Goal: Use online tool/utility: Utilize a website feature to perform a specific function

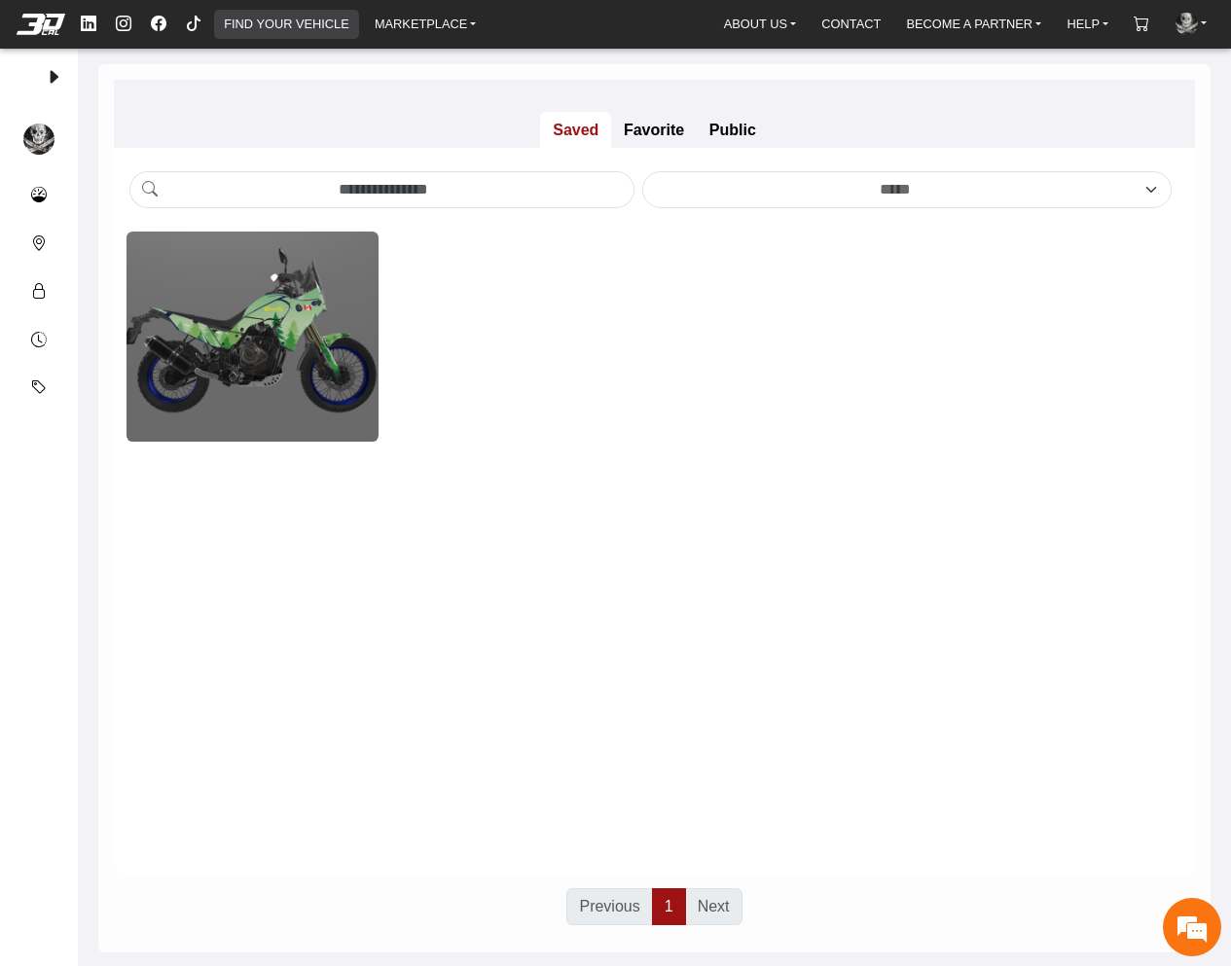
click at [340, 30] on link "FIND YOUR VEHICLE" at bounding box center [286, 24] width 140 height 28
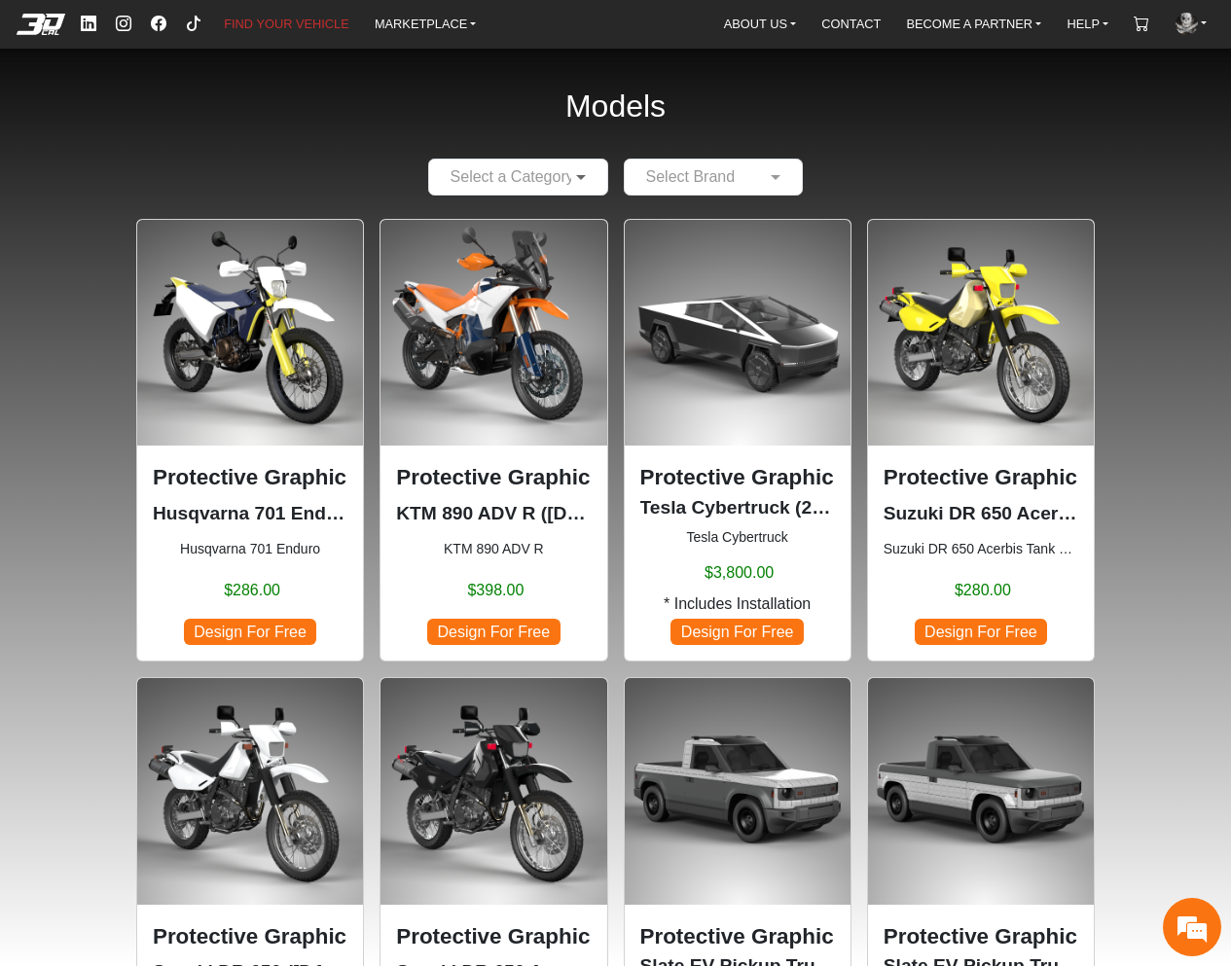
click at [571, 181] on span at bounding box center [583, 176] width 24 height 23
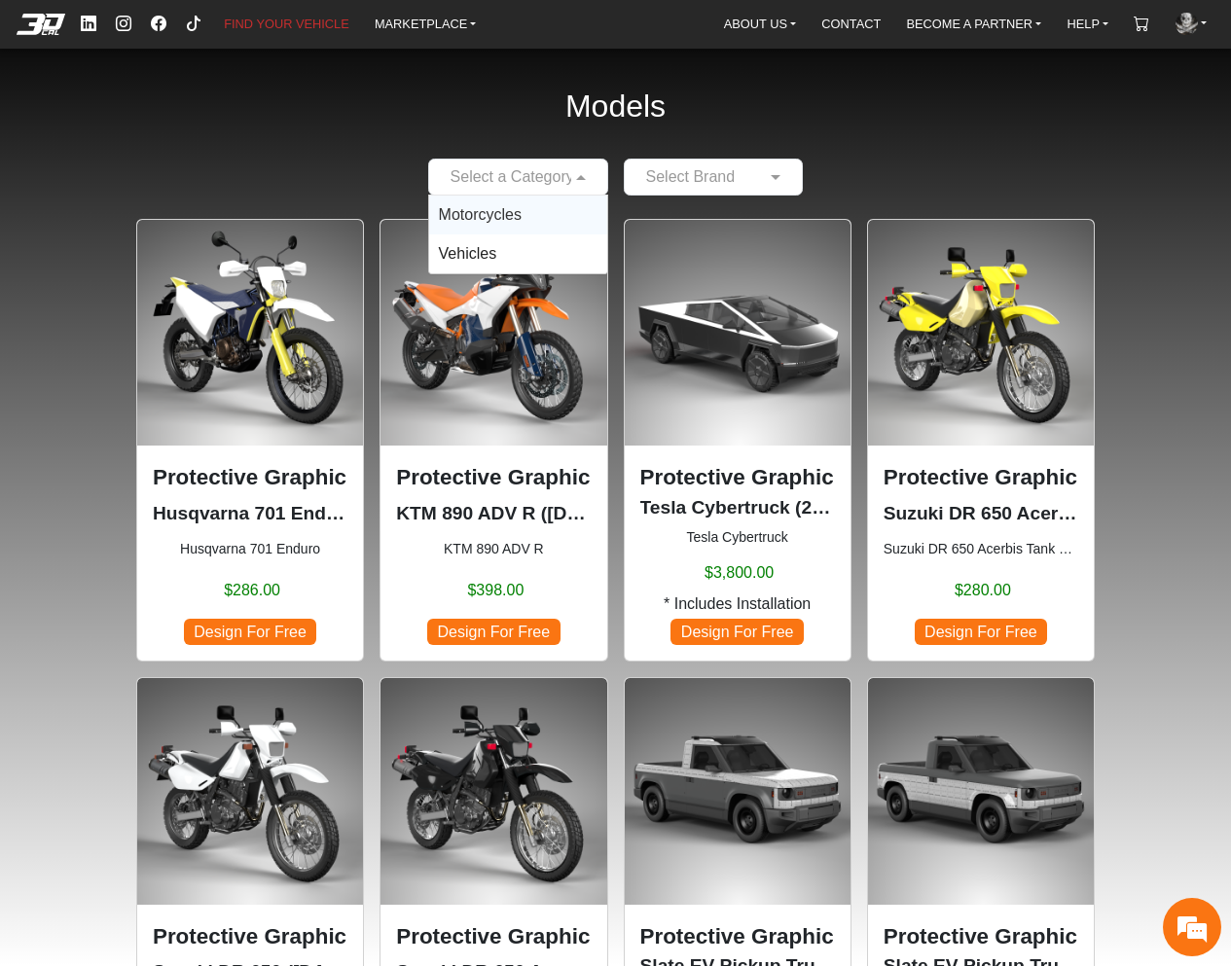
click at [551, 205] on div "Motorcycles" at bounding box center [518, 215] width 178 height 39
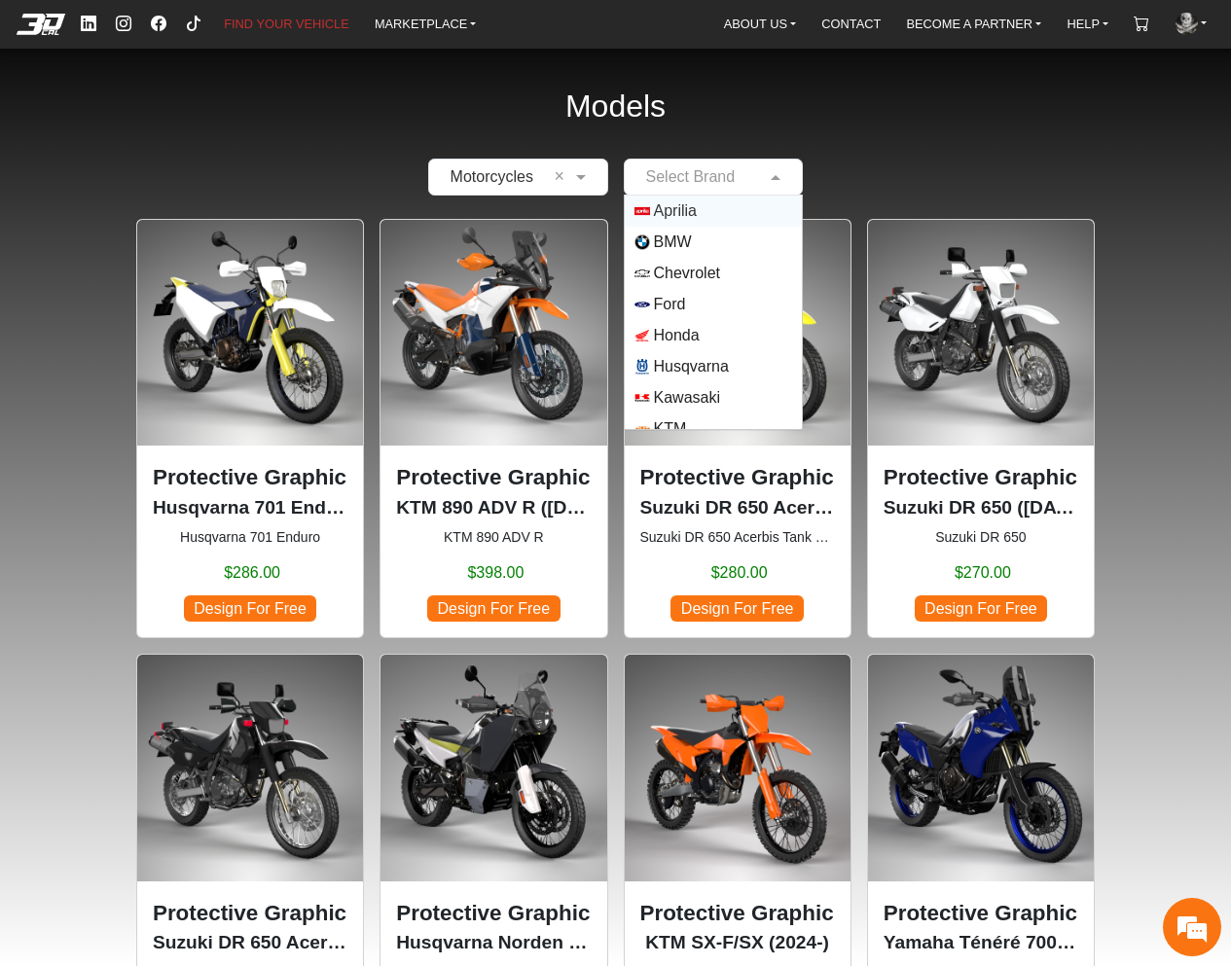
click at [701, 189] on div "Select Brand" at bounding box center [714, 177] width 180 height 37
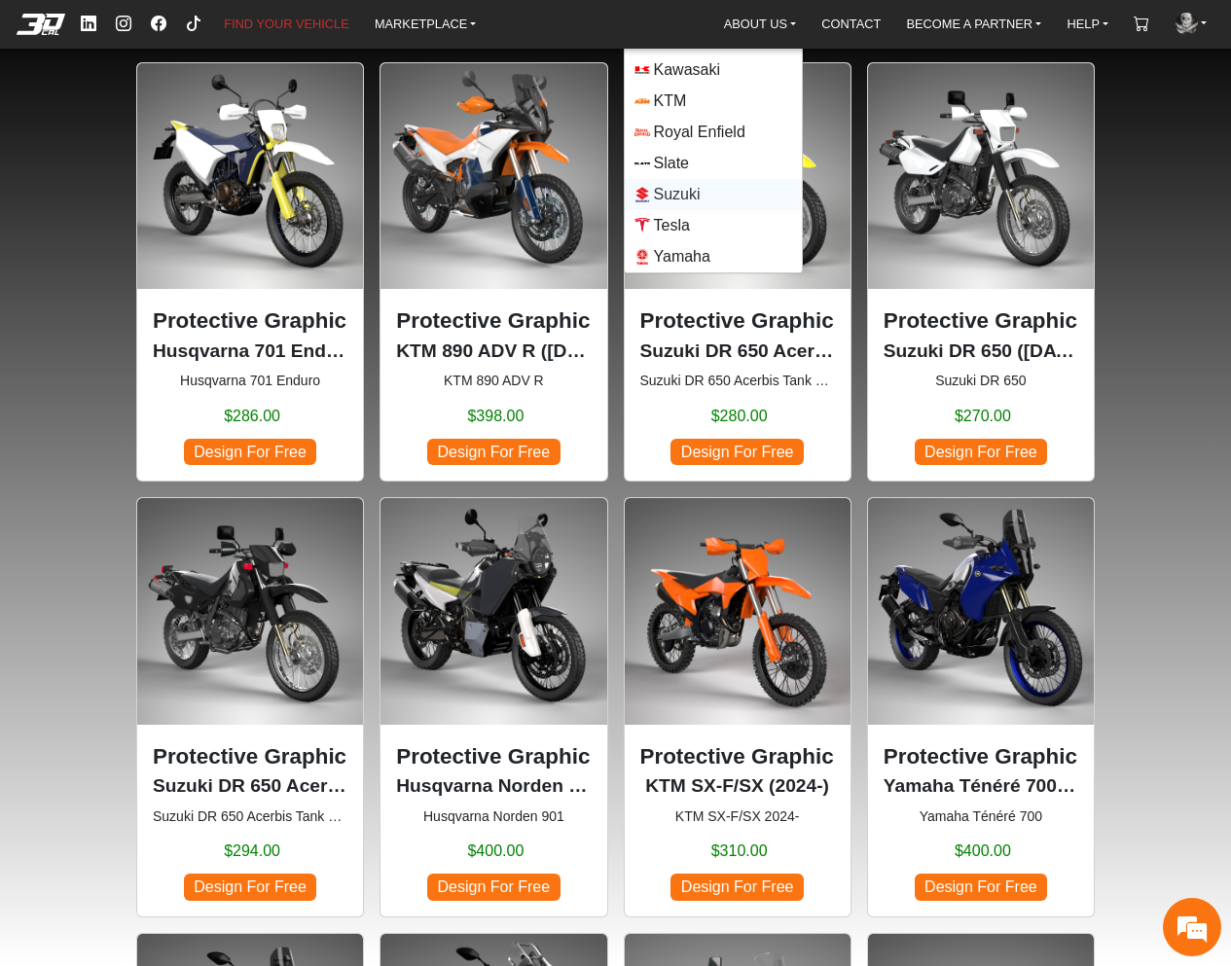
scroll to position [292, 0]
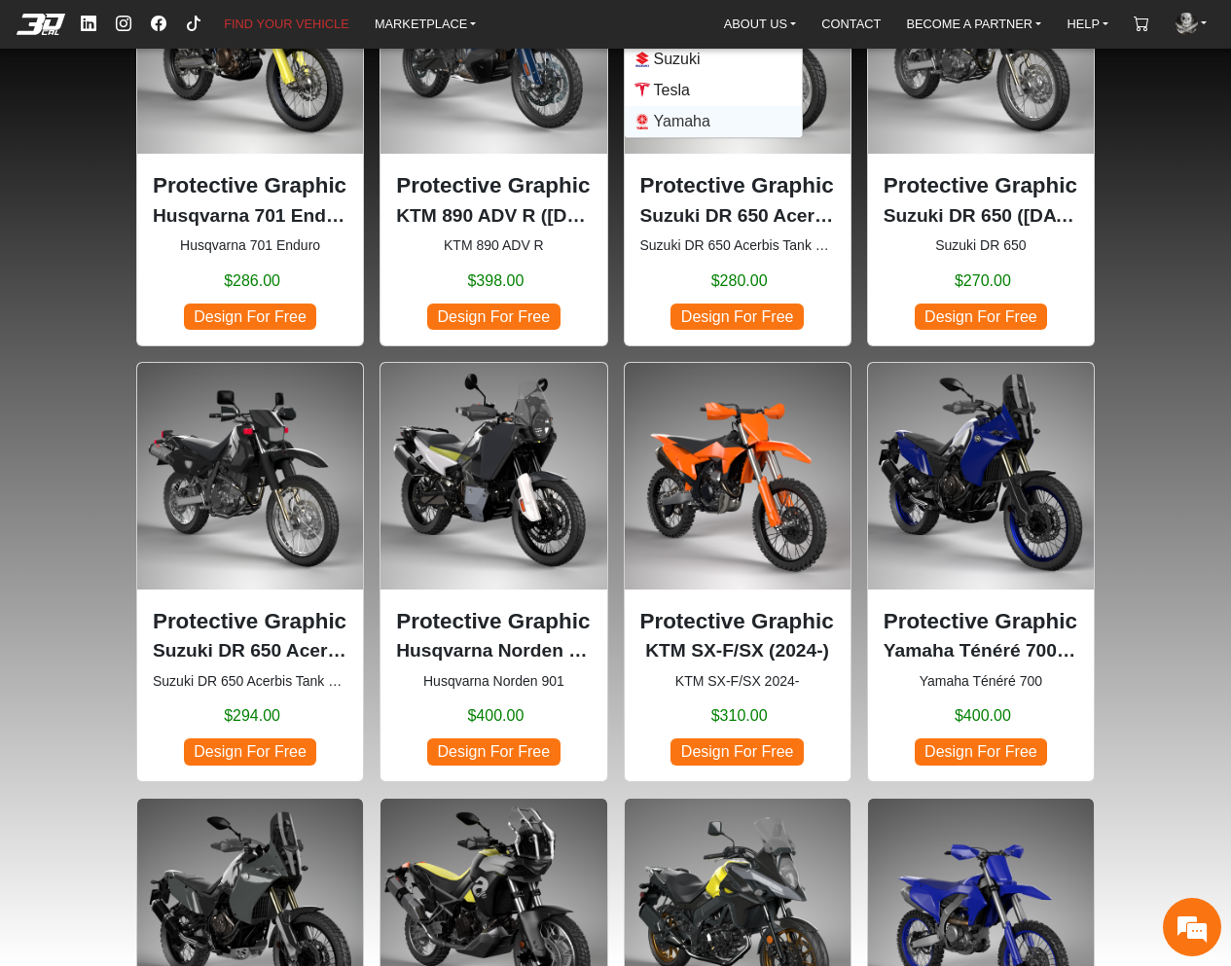
click at [688, 120] on span "Yamaha" at bounding box center [682, 121] width 56 height 23
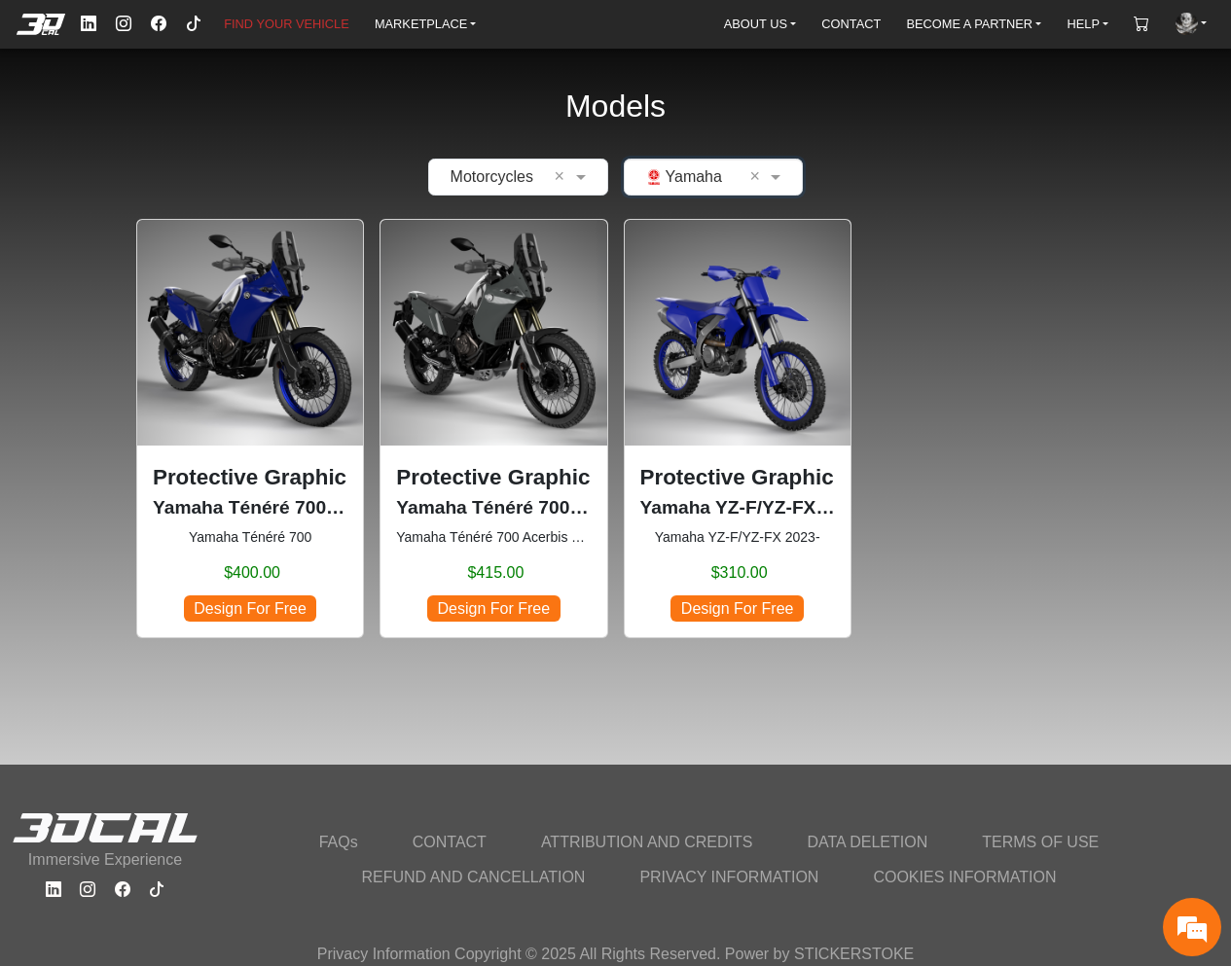
scroll to position [0, 0]
click at [289, 480] on p "Protective Graphic Kit" at bounding box center [250, 477] width 195 height 33
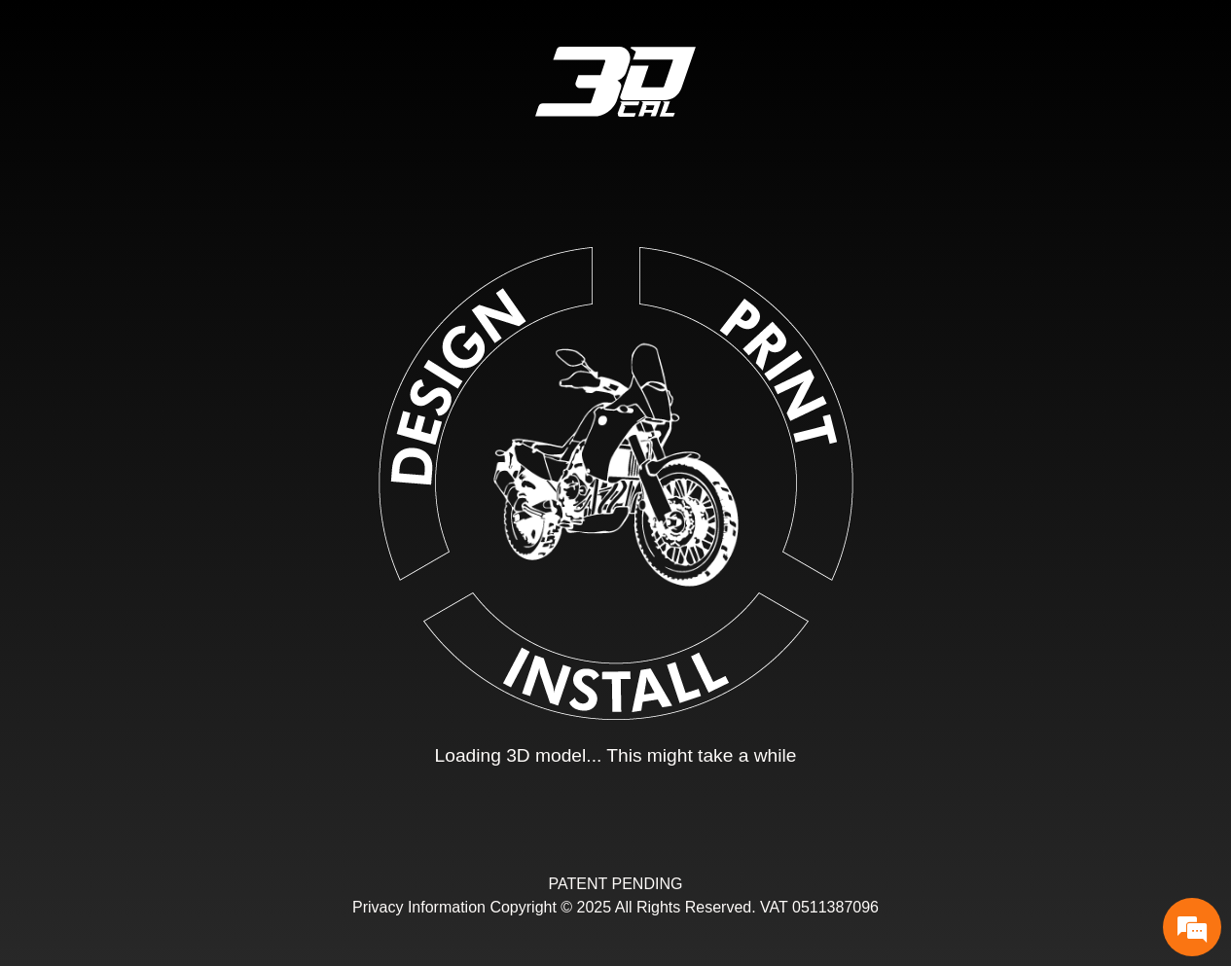
type input "*"
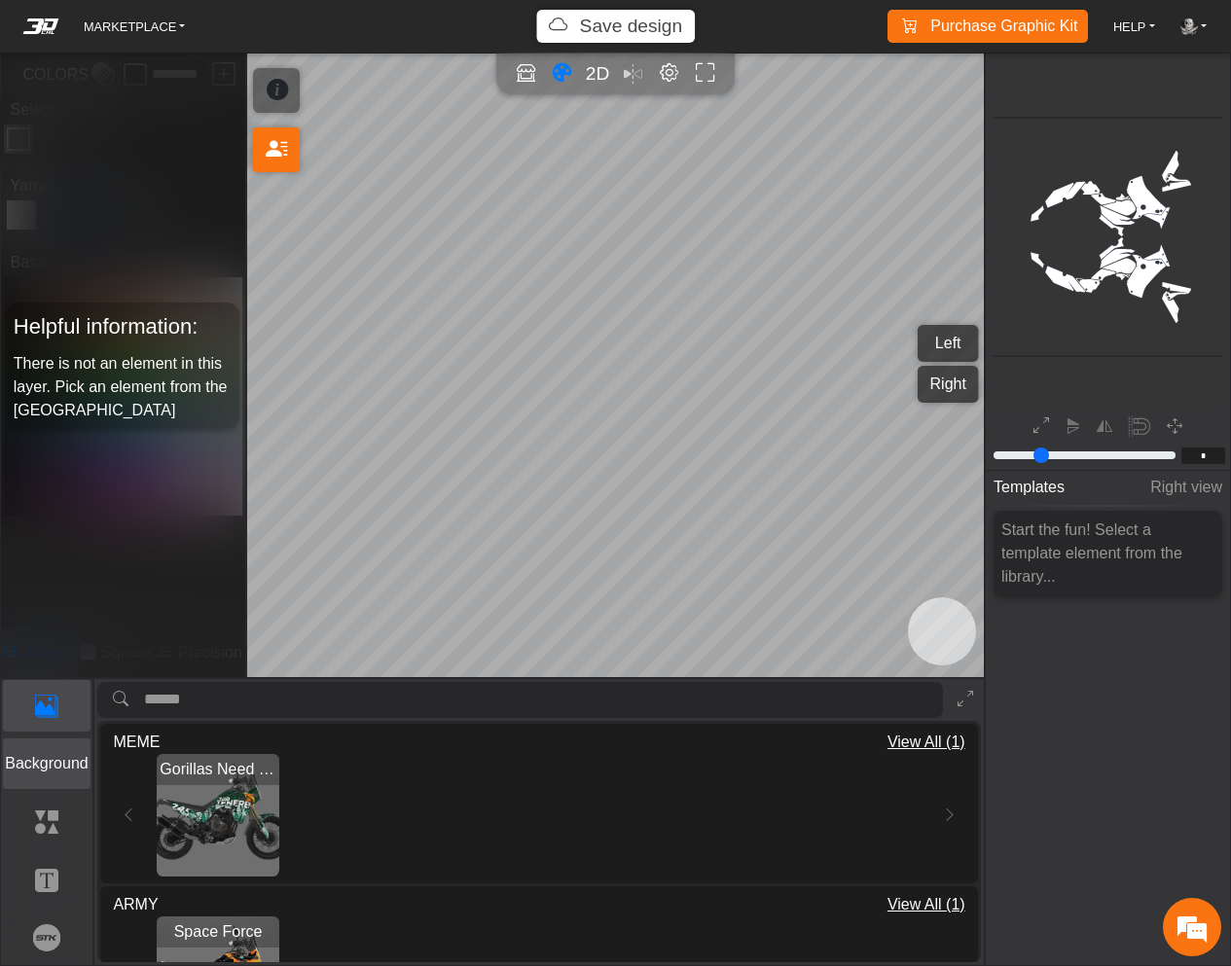
click at [63, 751] on button "Background" at bounding box center [47, 764] width 89 height 51
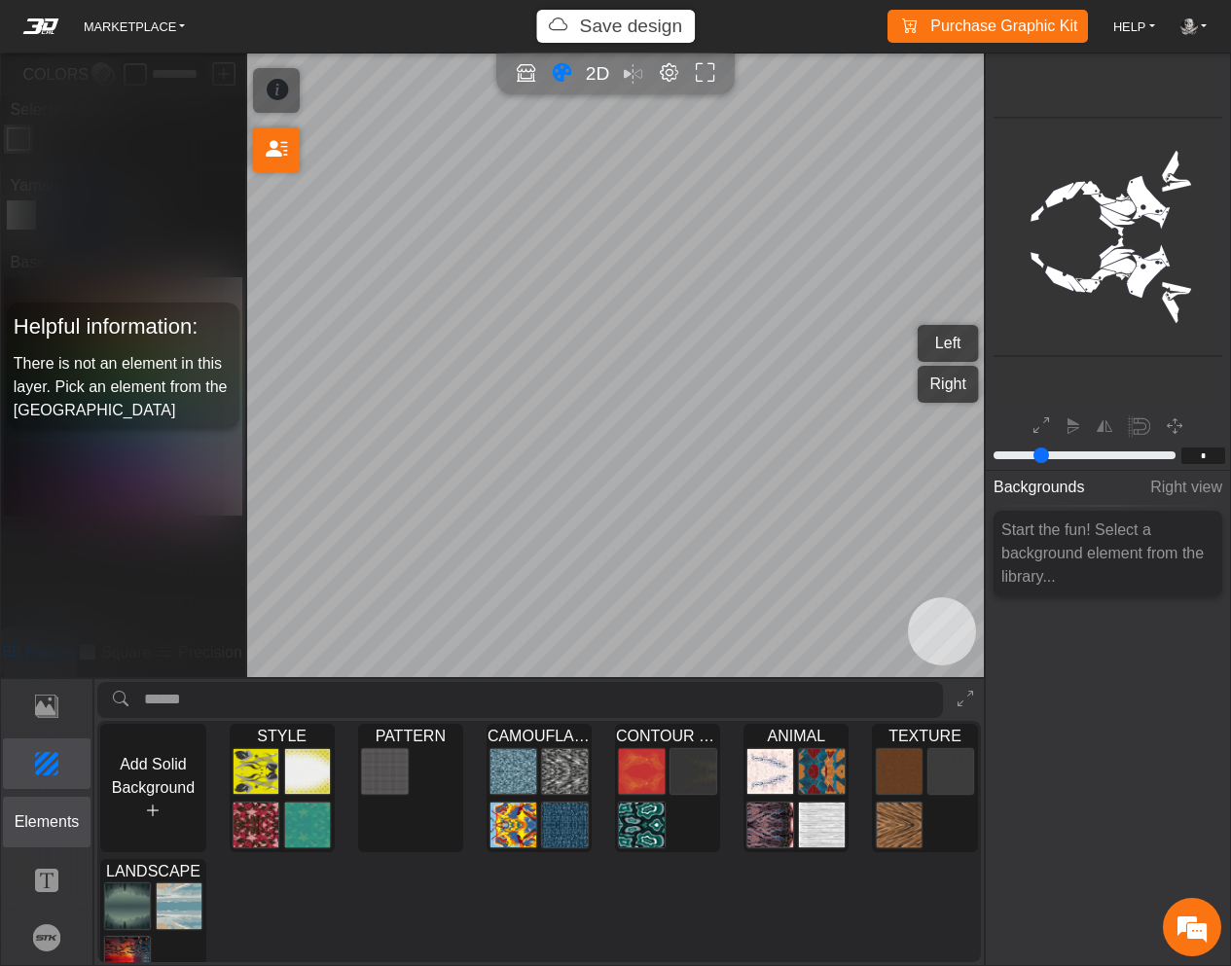
click at [60, 811] on p "Elements" at bounding box center [47, 822] width 87 height 23
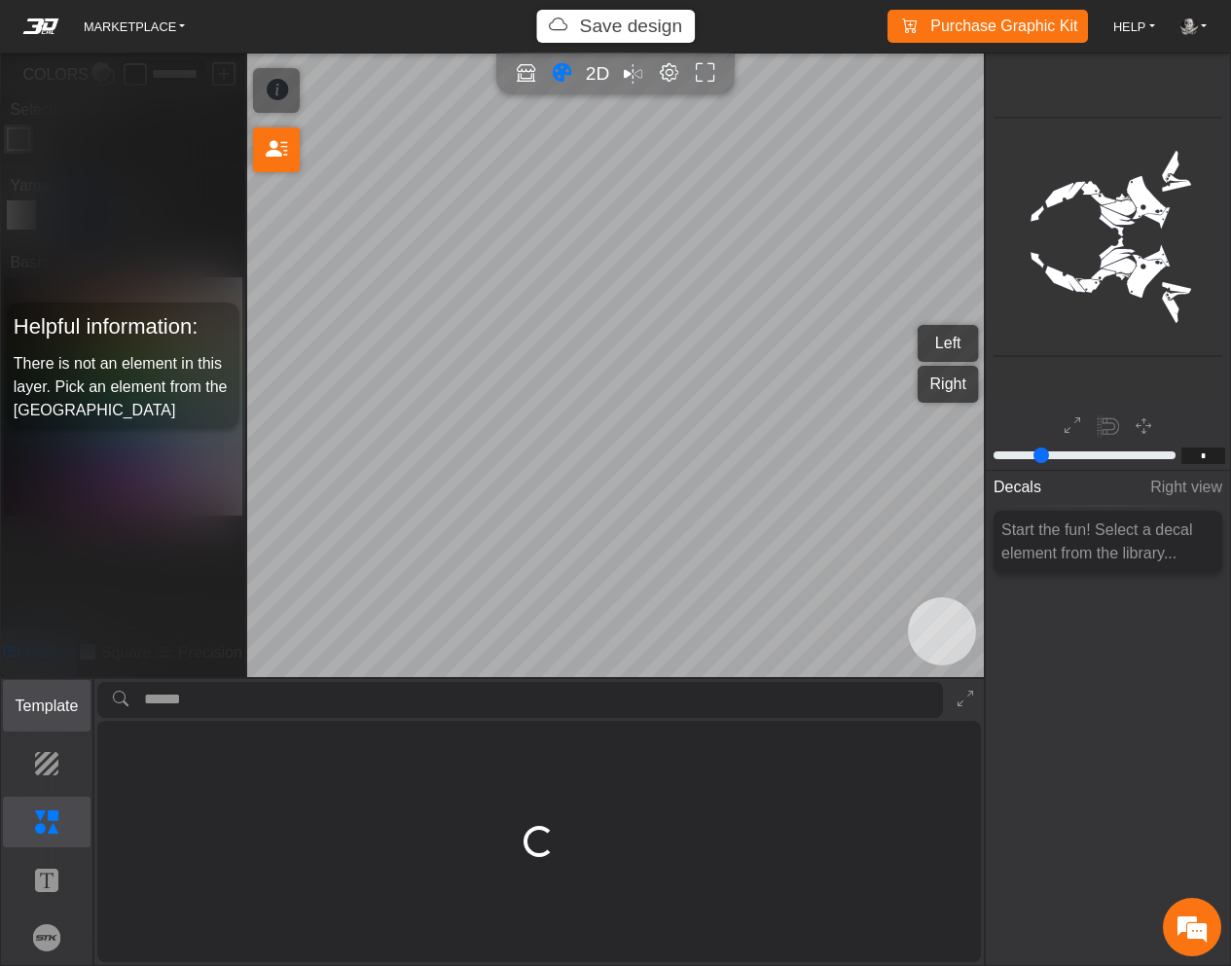
click at [43, 701] on p "Template" at bounding box center [47, 706] width 87 height 23
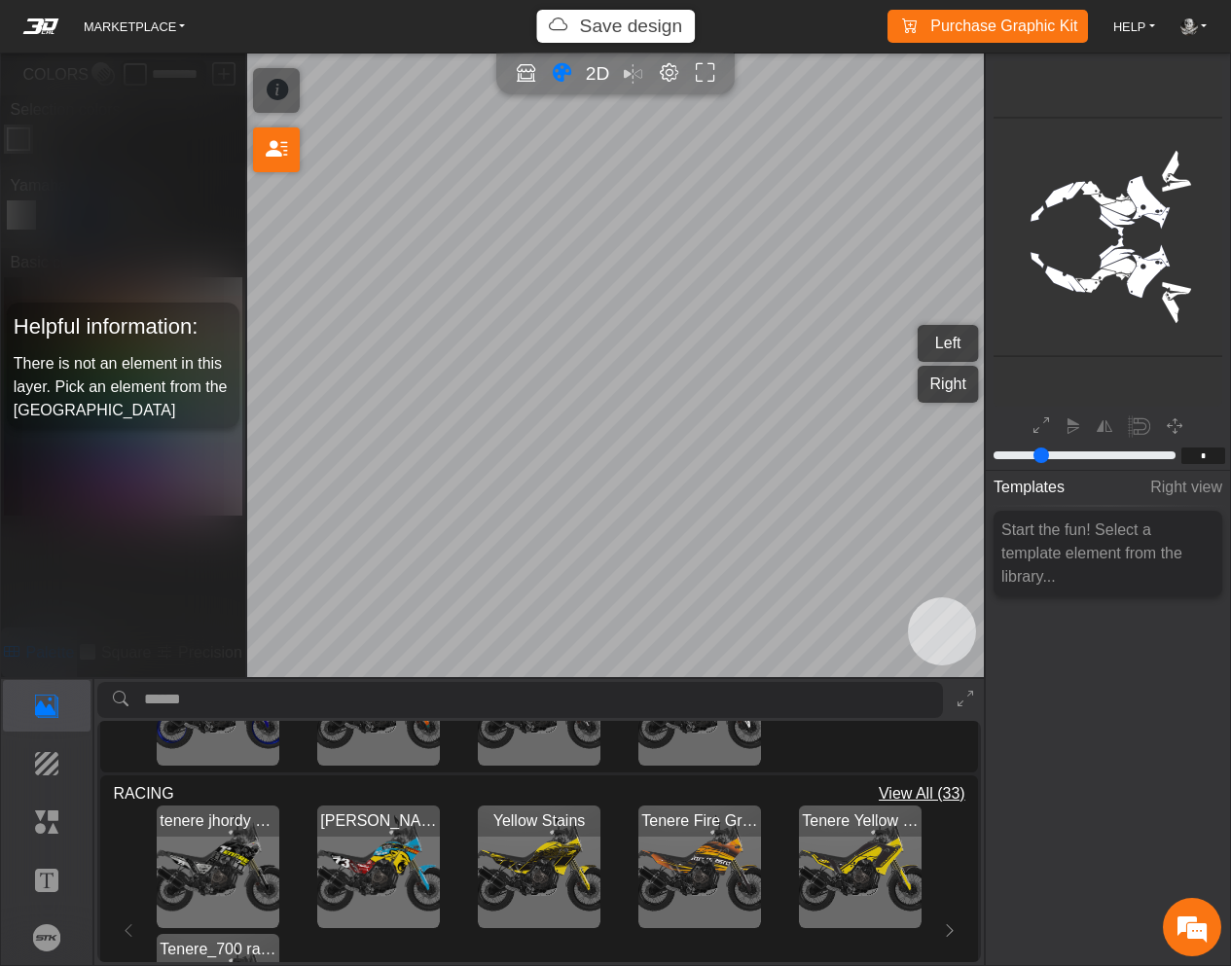
scroll to position [973, 0]
